Goal: Task Accomplishment & Management: Manage account settings

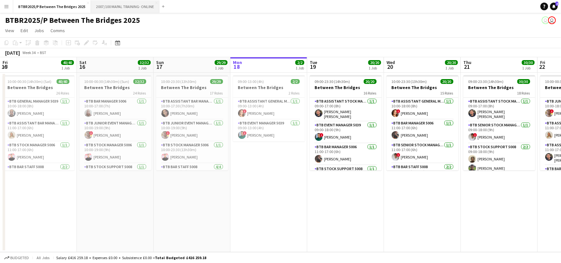
scroll to position [0, 231]
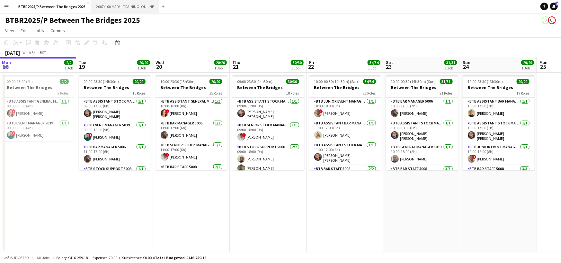
click at [133, 4] on button "2007/100 MAPAL TRAINING- ONLINE Close" at bounding box center [125, 6] width 68 height 13
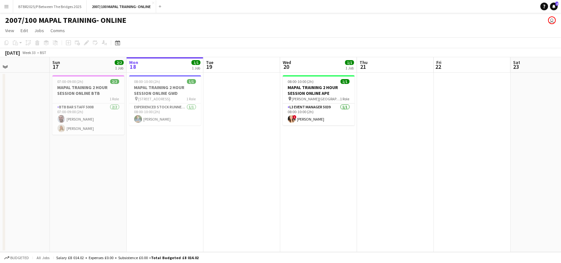
scroll to position [0, 176]
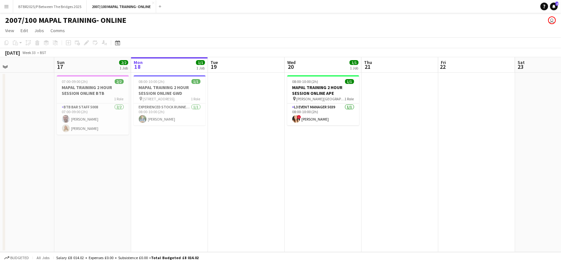
drag, startPoint x: 100, startPoint y: 63, endPoint x: 154, endPoint y: 64, distance: 54.3
click at [154, 64] on app-calendar-viewport "Thu 14 3/3 2 Jobs Fri 15 Sat 16 Sun 17 2/2 1 Job Mon 18 1/1 1 Job Tue 19 Wed 20…" at bounding box center [280, 154] width 561 height 195
click at [105, 116] on app-card-role "BTB Bar Staff 5008 [DATE] 07:00-09:00 (2h) [PERSON_NAME] [PERSON_NAME]" at bounding box center [93, 118] width 72 height 31
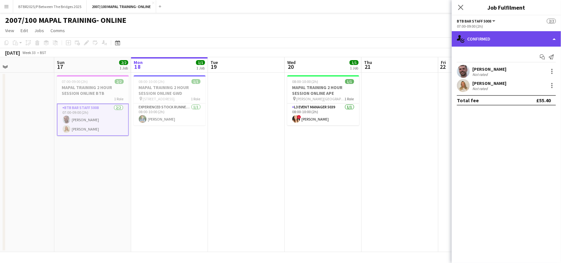
click at [517, 46] on div "single-neutral-actions-check-2 Confirmed" at bounding box center [506, 38] width 109 height 15
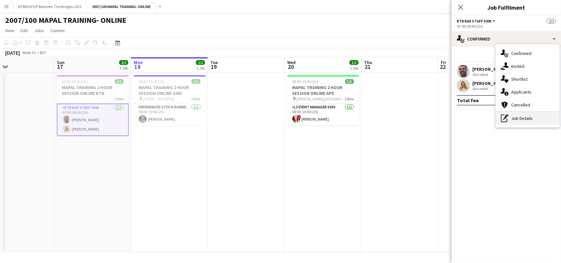
click at [524, 121] on div "pen-write Job Details" at bounding box center [528, 118] width 64 height 13
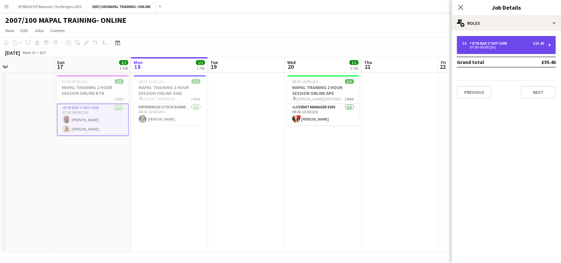
click at [528, 44] on div "2 x BTB Bar Staff 5008 £55.40" at bounding box center [503, 43] width 82 height 4
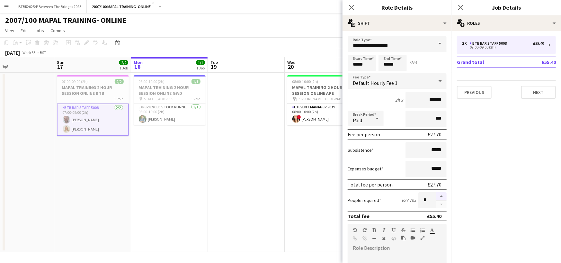
click at [436, 196] on button "button" at bounding box center [441, 196] width 10 height 8
type input "*"
click at [113, 161] on app-date-cell "07:00-09:00 (2h) 2/2 MAPAL TRAINING 2 HOUR SESSION ONLINE BTB 1 Role BTB Bar St…" at bounding box center [92, 162] width 77 height 179
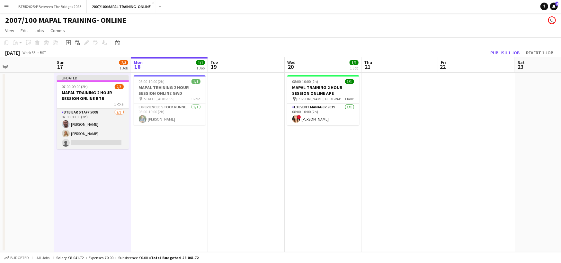
click at [88, 142] on app-card-role "BTB Bar Staff 5008 [DATE] 07:00-09:00 (2h) [PERSON_NAME] [PERSON_NAME] single-n…" at bounding box center [93, 129] width 72 height 40
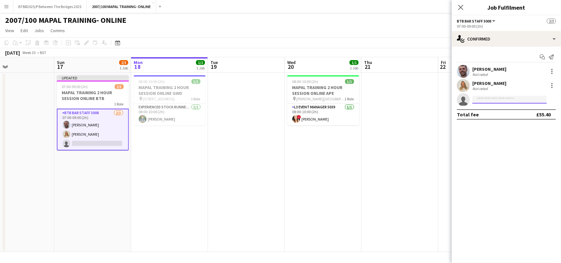
click at [487, 99] on input at bounding box center [509, 100] width 75 height 8
type input "*****"
click at [490, 113] on span "[EMAIL_ADDRESS][DOMAIN_NAME]" at bounding box center [510, 114] width 64 height 5
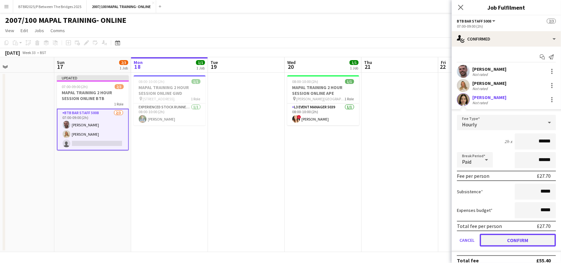
click at [529, 237] on button "Confirm" at bounding box center [518, 240] width 76 height 13
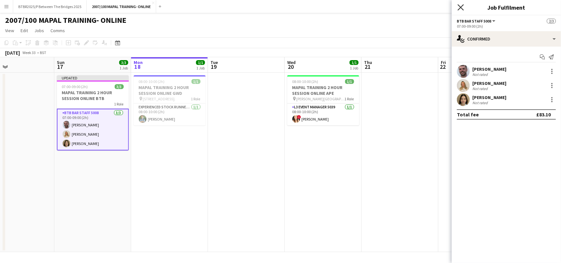
click at [462, 9] on icon "Close pop-in" at bounding box center [461, 7] width 6 height 6
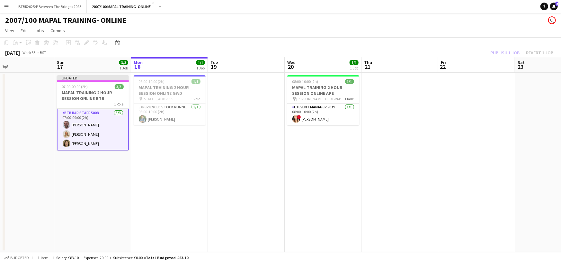
click at [506, 51] on div "Publish 1 job Revert 1 job" at bounding box center [522, 53] width 78 height 8
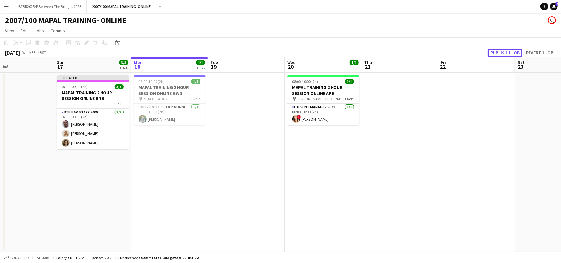
click at [506, 51] on button "Publish 1 job" at bounding box center [505, 53] width 34 height 8
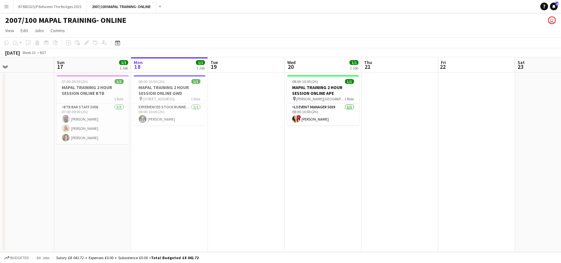
click at [214, 22] on div "2007/100 MAPAL TRAINING- ONLINE user" at bounding box center [280, 19] width 561 height 12
